Goal: Task Accomplishment & Management: Manage account settings

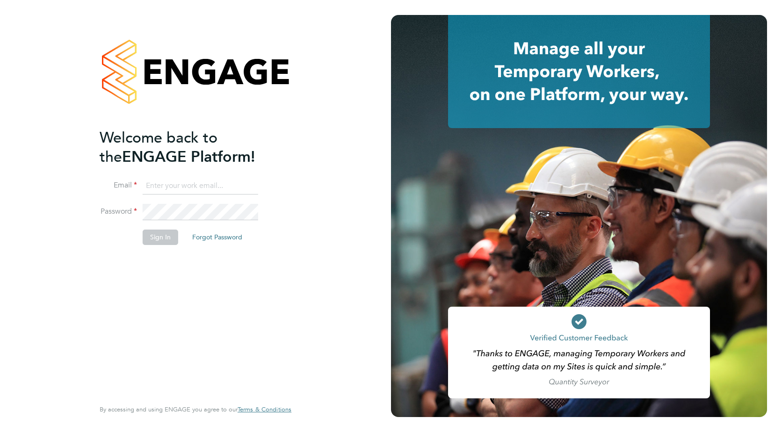
type input "[PERSON_NAME][EMAIL_ADDRESS][DOMAIN_NAME]"
click at [156, 241] on button "Sign In" at bounding box center [161, 236] width 36 height 15
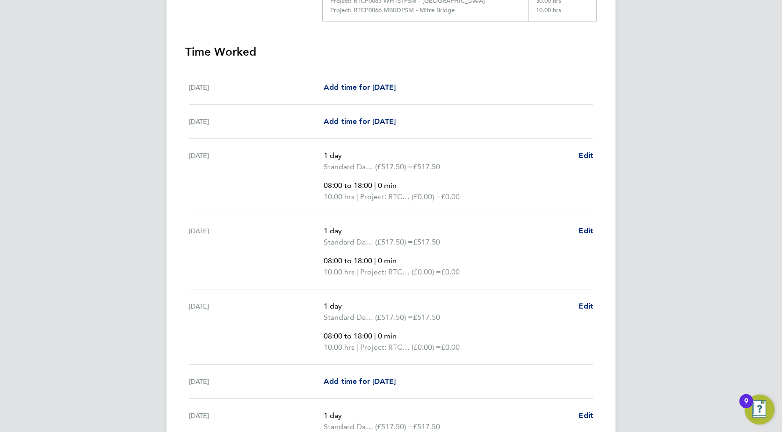
scroll to position [405, 0]
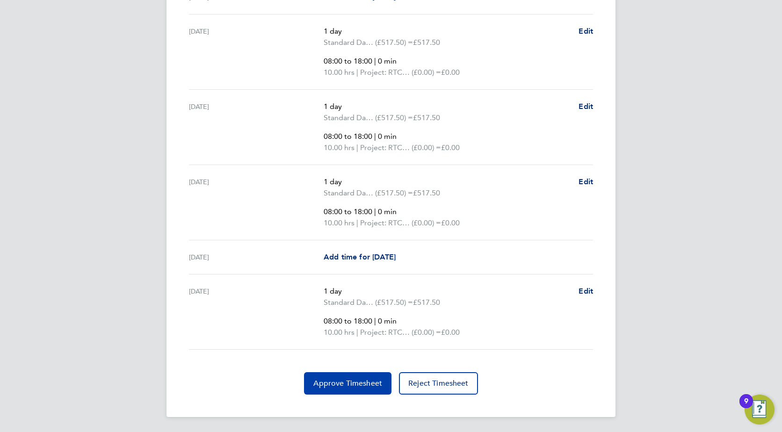
click at [348, 384] on span "Approve Timesheet" at bounding box center [347, 383] width 69 height 9
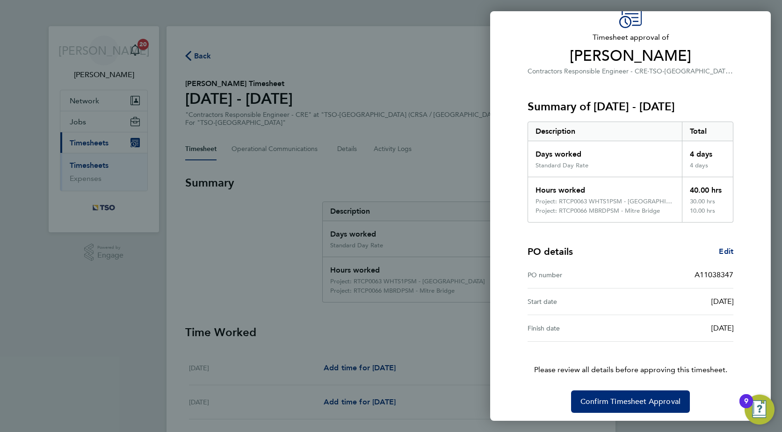
scroll to position [50, 0]
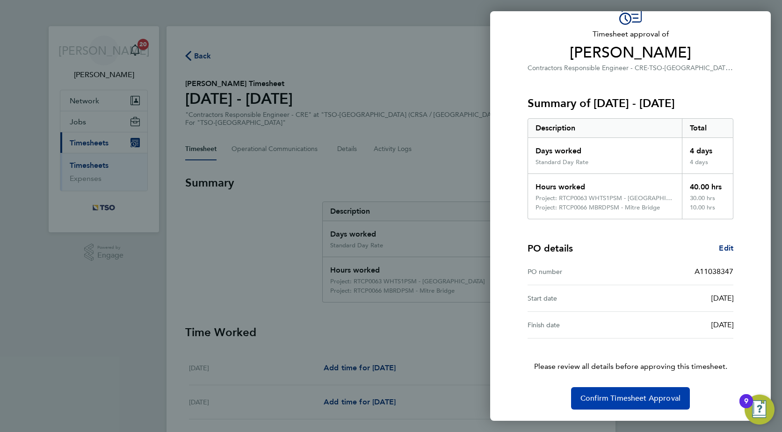
click at [634, 403] on button "Confirm Timesheet Approval" at bounding box center [630, 398] width 119 height 22
